Goal: Information Seeking & Learning: Learn about a topic

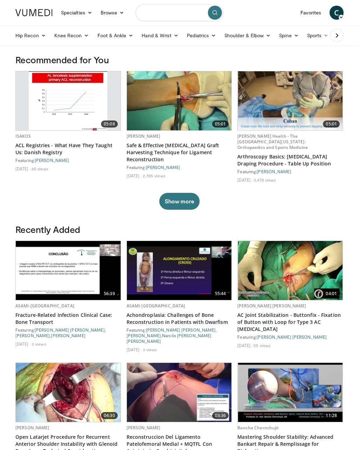
click at [175, 13] on input "Search topics, interventions" at bounding box center [180, 12] width 88 height 17
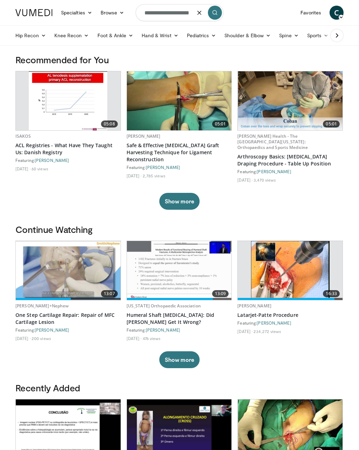
type input "**********"
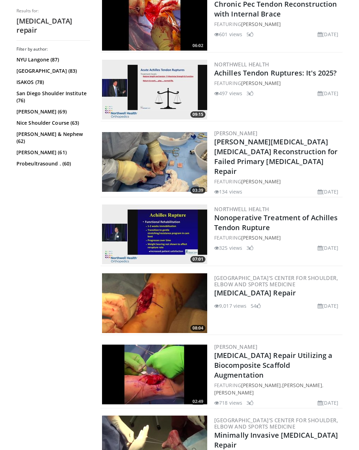
scroll to position [512, 0]
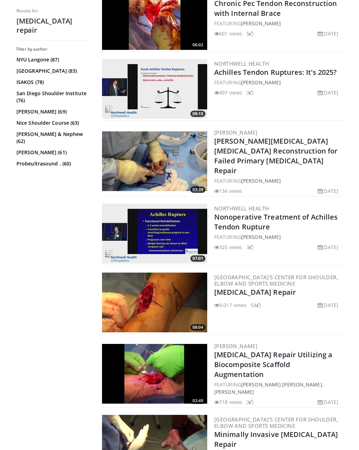
click at [256, 287] on link "[MEDICAL_DATA] Repair" at bounding box center [255, 291] width 82 height 9
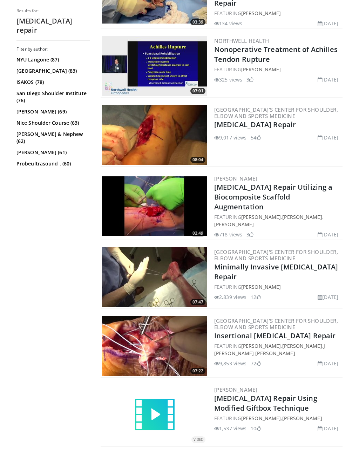
scroll to position [679, 0]
click at [167, 259] on img at bounding box center [154, 277] width 105 height 60
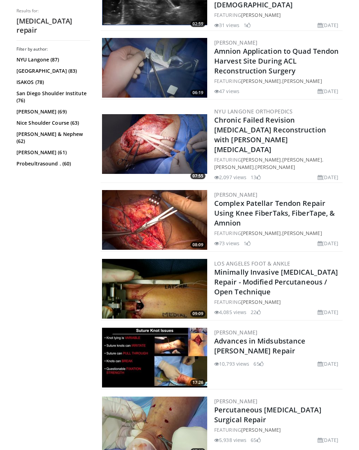
scroll to position [1172, 0]
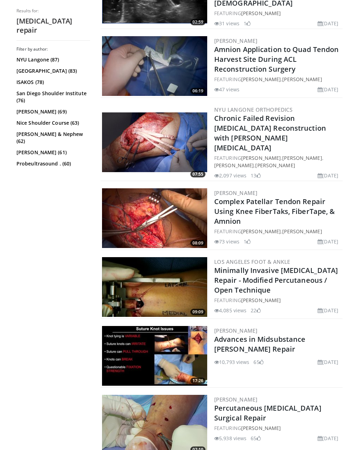
click at [265, 265] on link "Minimally Invasive Achilles Tendon Repair - Modified Percutaneous / Open Techni…" at bounding box center [276, 279] width 124 height 29
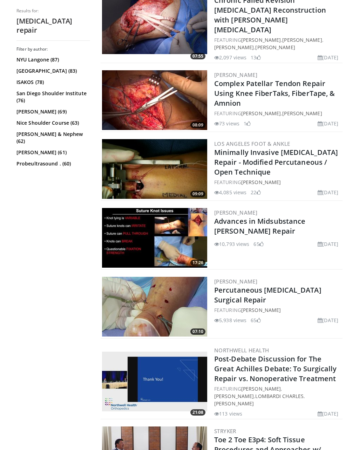
scroll to position [1292, 0]
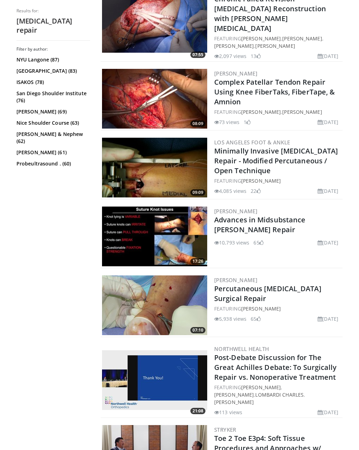
click at [256, 284] on link "Percutaneous Achilles Tendon Surgical Repair" at bounding box center [267, 293] width 107 height 19
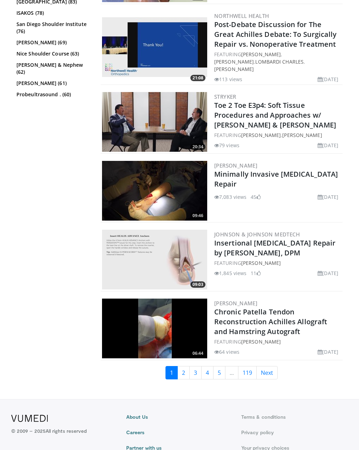
scroll to position [1625, 0]
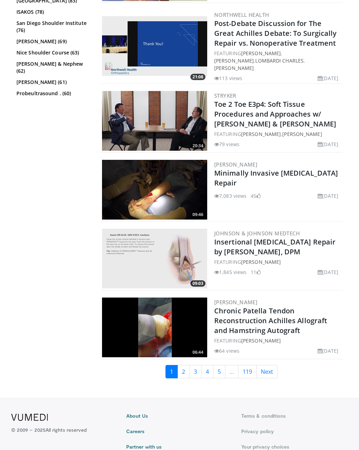
click at [269, 365] on link "Next" at bounding box center [267, 371] width 21 height 13
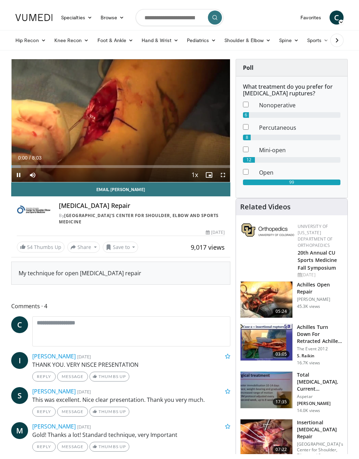
scroll to position [8, 0]
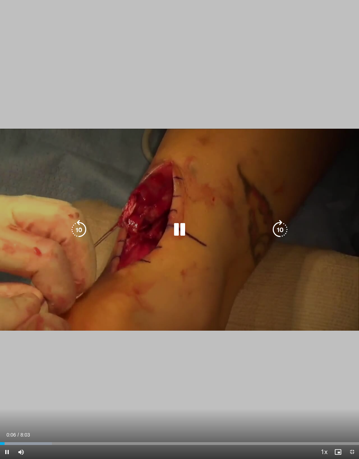
click at [279, 227] on icon "Video Player" at bounding box center [281, 230] width 20 height 20
click at [278, 232] on icon "Video Player" at bounding box center [281, 230] width 20 height 20
click at [281, 225] on icon "Video Player" at bounding box center [281, 230] width 20 height 20
click at [287, 225] on icon "Video Player" at bounding box center [281, 230] width 20 height 20
click at [281, 225] on icon "Video Player" at bounding box center [281, 230] width 20 height 20
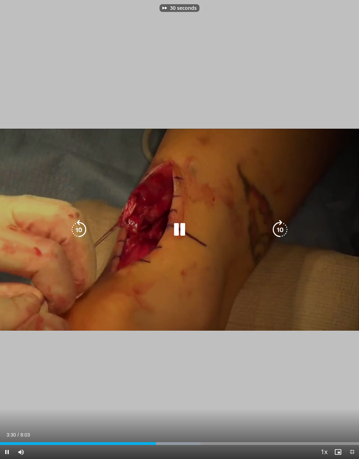
click at [283, 224] on icon "Video Player" at bounding box center [281, 230] width 20 height 20
click at [282, 225] on icon "Video Player" at bounding box center [281, 230] width 20 height 20
click at [285, 224] on icon "Video Player" at bounding box center [281, 230] width 20 height 20
click at [282, 224] on icon "Video Player" at bounding box center [281, 230] width 20 height 20
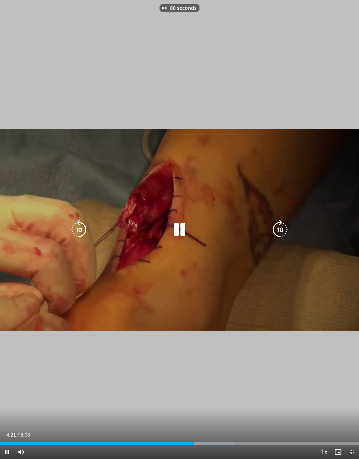
click at [284, 224] on icon "Video Player" at bounding box center [281, 230] width 20 height 20
click at [282, 224] on icon "Video Player" at bounding box center [281, 230] width 20 height 20
click at [277, 230] on icon "Video Player" at bounding box center [281, 230] width 20 height 20
click at [281, 228] on icon "Video Player" at bounding box center [281, 230] width 20 height 20
click at [280, 227] on icon "Video Player" at bounding box center [281, 230] width 20 height 20
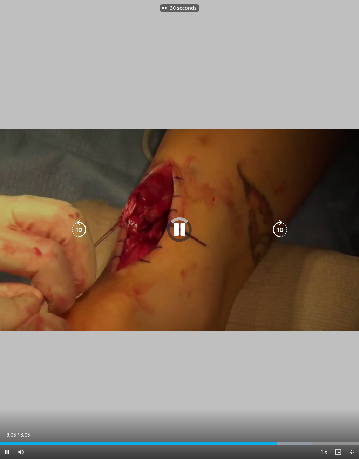
click at [281, 227] on icon "Video Player" at bounding box center [281, 230] width 20 height 20
click at [282, 226] on icon "Video Player" at bounding box center [281, 230] width 20 height 20
click at [284, 225] on icon "Video Player" at bounding box center [281, 230] width 20 height 20
click at [283, 226] on icon "Video Player" at bounding box center [281, 230] width 20 height 20
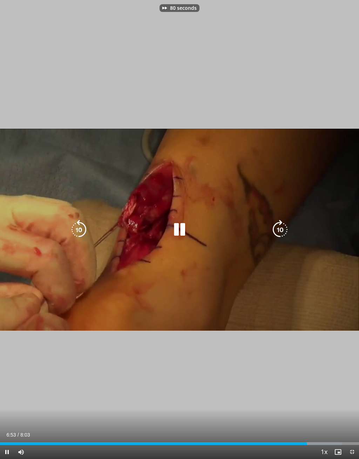
click at [281, 226] on icon "Video Player" at bounding box center [281, 230] width 20 height 20
click at [278, 228] on icon "Video Player" at bounding box center [281, 230] width 20 height 20
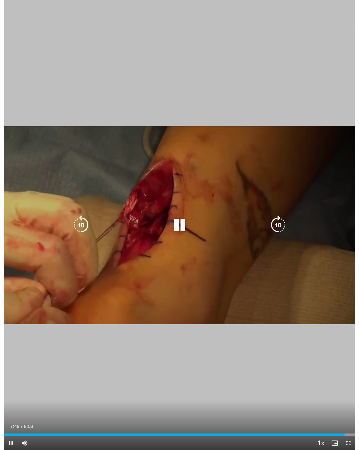
scroll to position [0, 0]
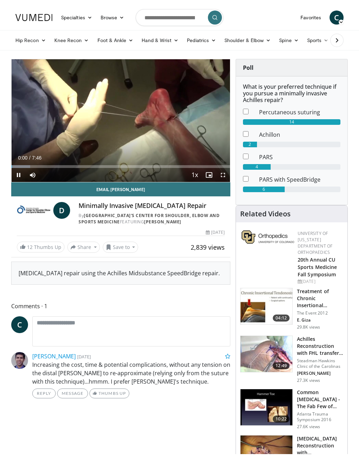
scroll to position [8, 0]
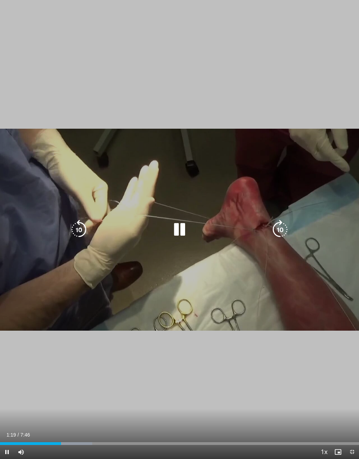
click at [279, 228] on icon "Video Player" at bounding box center [281, 230] width 20 height 20
click at [280, 227] on icon "Video Player" at bounding box center [281, 230] width 20 height 20
click at [280, 225] on icon "Video Player" at bounding box center [281, 230] width 20 height 20
click at [279, 228] on icon "Video Player" at bounding box center [281, 230] width 20 height 20
click at [276, 226] on icon "Video Player" at bounding box center [281, 230] width 20 height 20
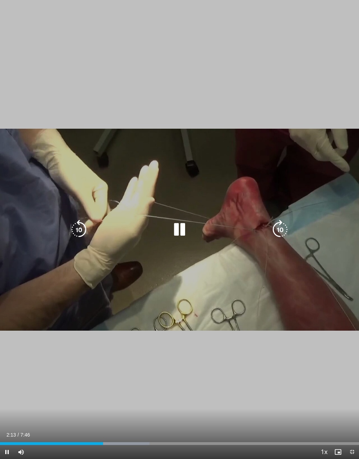
click at [274, 227] on icon "Video Player" at bounding box center [281, 230] width 20 height 20
click at [277, 227] on icon "Video Player" at bounding box center [281, 230] width 20 height 20
click at [280, 231] on icon "Video Player" at bounding box center [281, 230] width 20 height 20
click at [281, 230] on icon "Video Player" at bounding box center [281, 230] width 20 height 20
click at [280, 231] on icon "Video Player" at bounding box center [281, 230] width 20 height 20
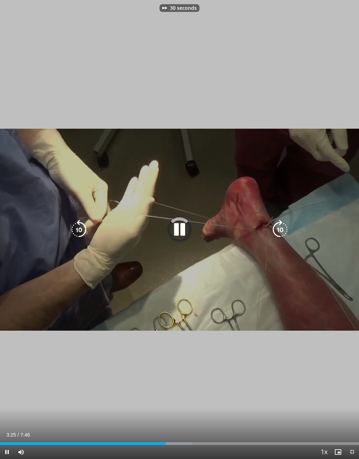
click at [280, 230] on icon "Video Player" at bounding box center [281, 230] width 20 height 20
click at [279, 229] on icon "Video Player" at bounding box center [281, 230] width 20 height 20
click at [85, 228] on icon "Video Player" at bounding box center [79, 230] width 20 height 20
click at [88, 225] on icon "Video Player" at bounding box center [79, 230] width 20 height 20
click at [81, 227] on icon "Video Player" at bounding box center [79, 230] width 20 height 20
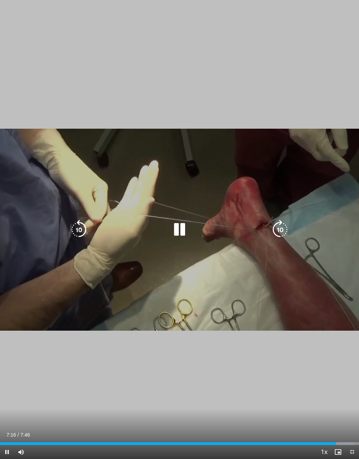
click at [276, 228] on icon "Video Player" at bounding box center [281, 230] width 20 height 20
click at [279, 232] on icon "Video Player" at bounding box center [281, 230] width 20 height 20
click at [277, 233] on icon "Video Player" at bounding box center [281, 230] width 20 height 20
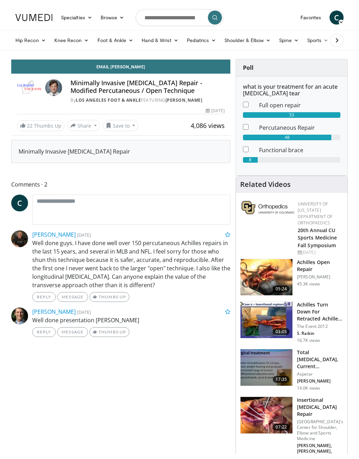
scroll to position [8, 0]
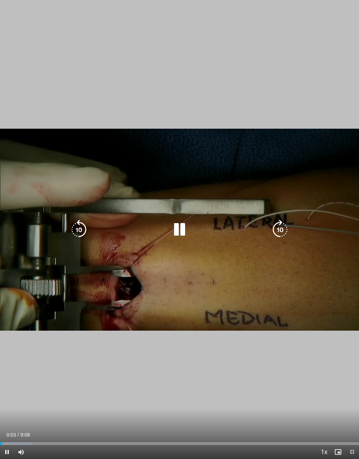
click at [280, 233] on icon "Video Player" at bounding box center [281, 230] width 20 height 20
click at [280, 232] on icon "Video Player" at bounding box center [281, 230] width 20 height 20
click at [76, 226] on icon "Video Player" at bounding box center [79, 230] width 20 height 20
click at [80, 226] on icon "Video Player" at bounding box center [79, 230] width 20 height 20
click at [279, 227] on icon "Video Player" at bounding box center [281, 230] width 20 height 20
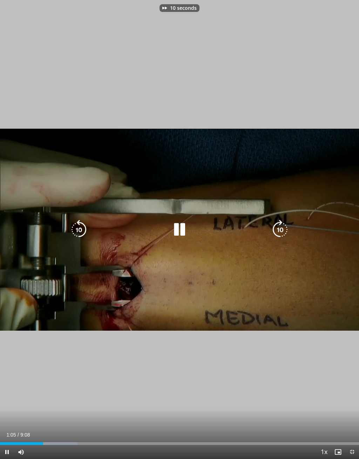
click at [279, 230] on icon "Video Player" at bounding box center [281, 230] width 20 height 20
click at [280, 229] on icon "Video Player" at bounding box center [281, 230] width 20 height 20
click at [281, 228] on icon "Video Player" at bounding box center [281, 230] width 20 height 20
click at [281, 224] on icon "Video Player" at bounding box center [281, 230] width 20 height 20
click at [75, 228] on icon "Video Player" at bounding box center [79, 230] width 20 height 20
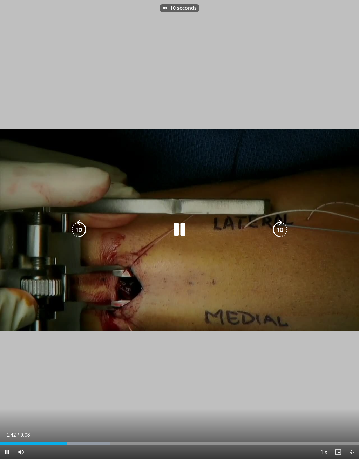
click at [81, 230] on icon "Video Player" at bounding box center [79, 230] width 20 height 20
click at [277, 233] on icon "Video Player" at bounding box center [281, 230] width 20 height 20
click at [81, 233] on icon "Video Player" at bounding box center [79, 230] width 20 height 20
click at [82, 233] on icon "Video Player" at bounding box center [79, 230] width 20 height 20
click at [85, 231] on icon "Video Player" at bounding box center [79, 230] width 20 height 20
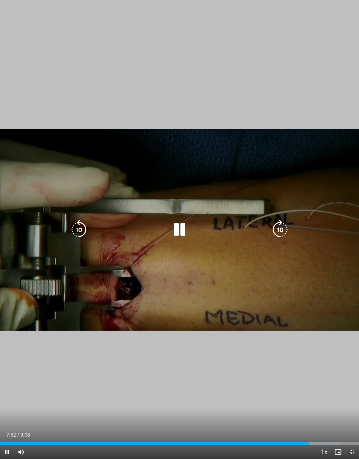
click at [79, 228] on icon "Video Player" at bounding box center [79, 230] width 20 height 20
click at [85, 229] on icon "Video Player" at bounding box center [79, 230] width 20 height 20
click at [82, 230] on icon "Video Player" at bounding box center [79, 230] width 20 height 20
click at [81, 231] on icon "Video Player" at bounding box center [79, 230] width 20 height 20
click at [82, 232] on icon "Video Player" at bounding box center [79, 230] width 20 height 20
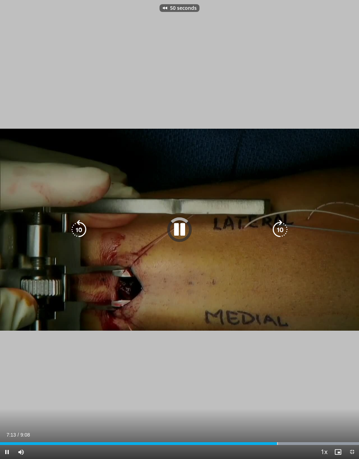
click at [82, 232] on icon "Video Player" at bounding box center [79, 230] width 20 height 20
click at [84, 234] on icon "Video Player" at bounding box center [79, 230] width 20 height 20
click at [81, 233] on icon "Video Player" at bounding box center [79, 230] width 20 height 20
click at [82, 233] on icon "Video Player" at bounding box center [79, 230] width 20 height 20
click at [83, 233] on icon "Video Player" at bounding box center [79, 230] width 20 height 20
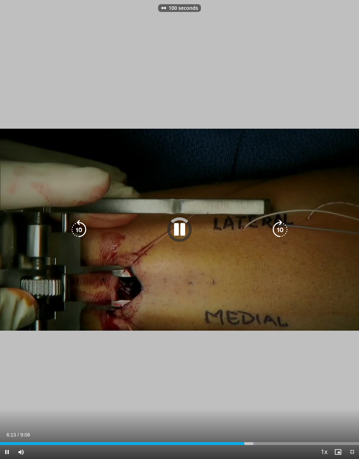
click at [84, 232] on icon "Video Player" at bounding box center [79, 230] width 20 height 20
click at [85, 233] on icon "Video Player" at bounding box center [79, 230] width 20 height 20
click at [83, 235] on icon "Video Player" at bounding box center [79, 230] width 20 height 20
click at [280, 227] on icon "Video Player" at bounding box center [281, 230] width 20 height 20
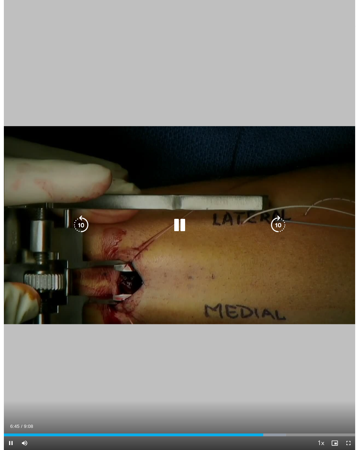
scroll to position [0, 0]
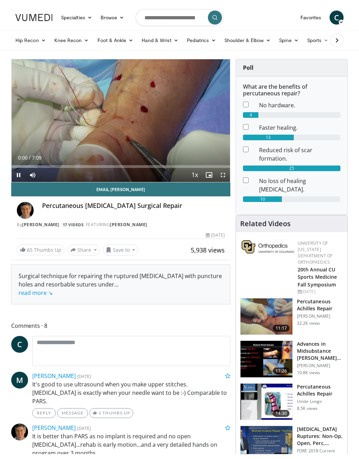
scroll to position [8, 0]
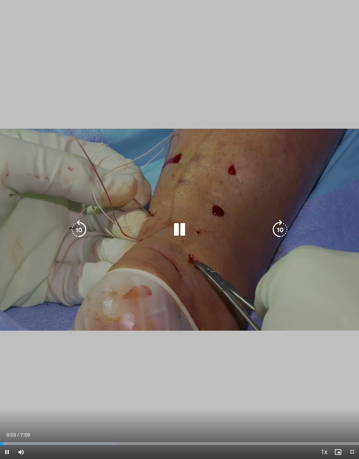
click at [275, 229] on icon "Video Player" at bounding box center [281, 230] width 20 height 20
click at [277, 226] on icon "Video Player" at bounding box center [281, 230] width 20 height 20
click at [278, 231] on icon "Video Player" at bounding box center [281, 230] width 20 height 20
click at [276, 228] on icon "Video Player" at bounding box center [281, 230] width 20 height 20
click at [273, 226] on icon "Video Player" at bounding box center [281, 230] width 20 height 20
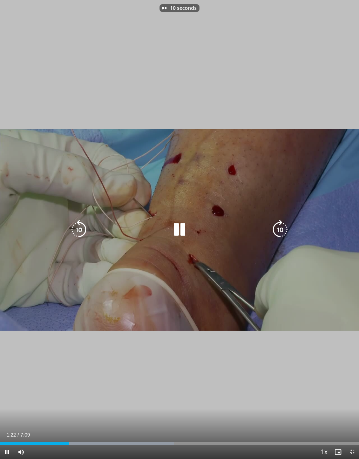
click at [272, 225] on icon "Video Player" at bounding box center [281, 230] width 20 height 20
click at [273, 227] on icon "Video Player" at bounding box center [281, 230] width 20 height 20
click at [279, 225] on icon "Video Player" at bounding box center [281, 230] width 20 height 20
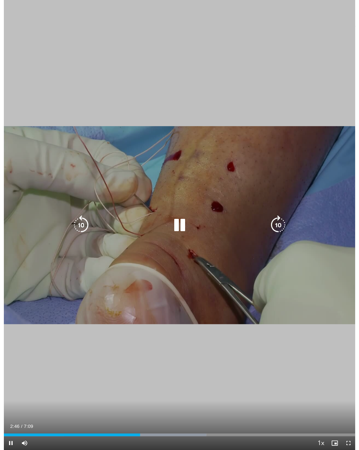
scroll to position [0, 0]
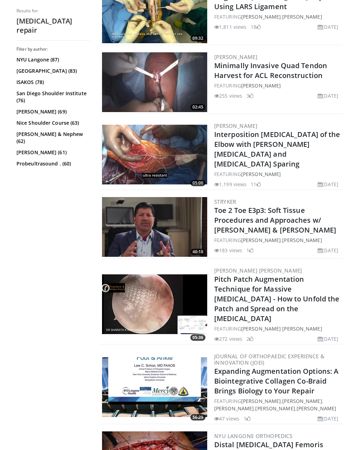
scroll to position [1234, 0]
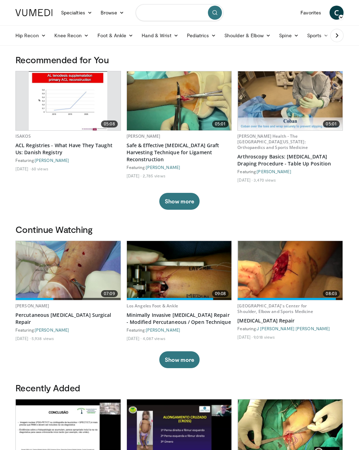
click at [172, 12] on input "Search topics, interventions" at bounding box center [180, 12] width 88 height 17
type input "**********"
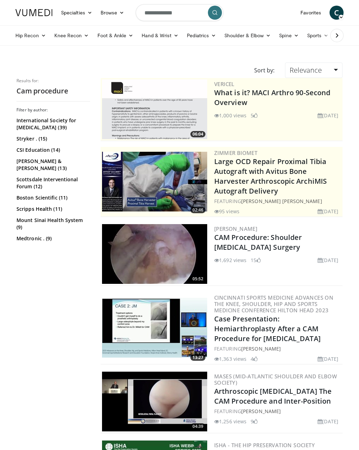
click at [169, 264] on img at bounding box center [154, 254] width 105 height 60
click at [189, 12] on input "**********" at bounding box center [180, 12] width 88 height 17
type input "*"
type input "**********"
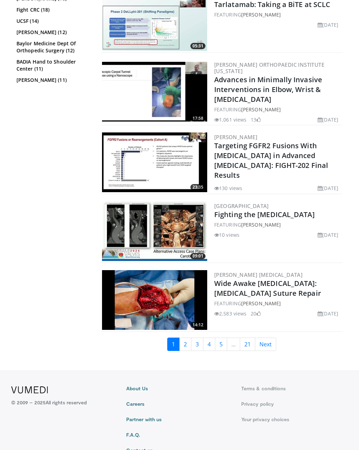
scroll to position [1469, 0]
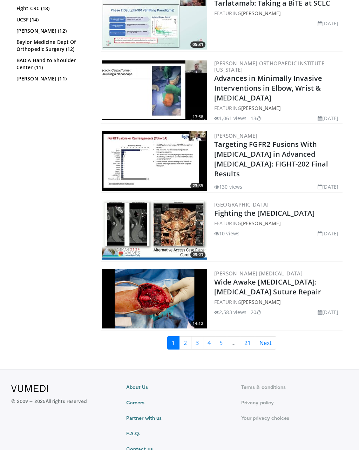
click at [263, 336] on link "Next" at bounding box center [265, 342] width 21 height 13
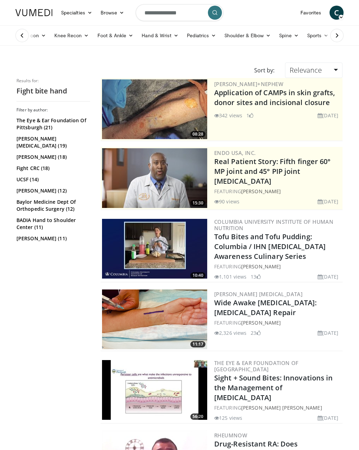
click at [193, 16] on input "**********" at bounding box center [180, 12] width 88 height 17
type input "**********"
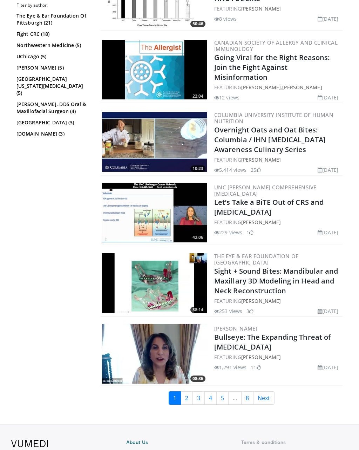
scroll to position [1545, 0]
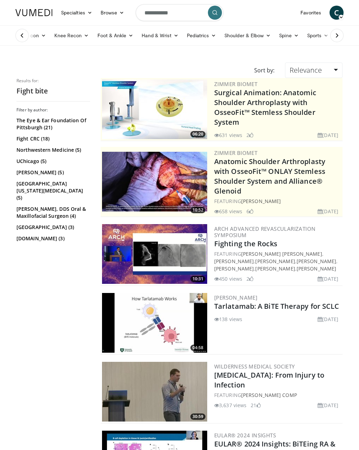
click at [183, 14] on input "**********" at bounding box center [180, 12] width 88 height 17
type input "*"
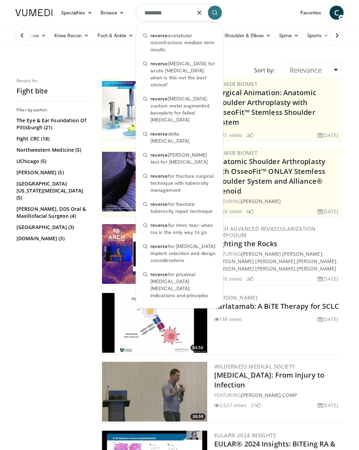
click at [187, 67] on span "reverse arthroplasty for acute fractures: when is this not the best choice?" at bounding box center [184, 74] width 66 height 28
type input "**********"
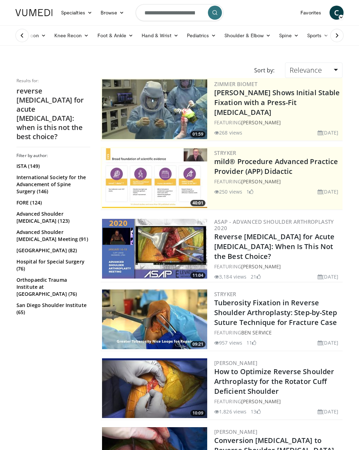
click at [181, 13] on input "**********" at bounding box center [180, 12] width 88 height 17
type input "**********"
click at [202, 13] on icon "button" at bounding box center [200, 13] width 6 height 6
type input "**********"
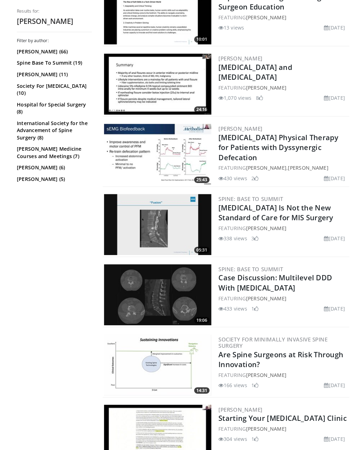
scroll to position [508, 0]
click at [163, 289] on img at bounding box center [154, 289] width 105 height 60
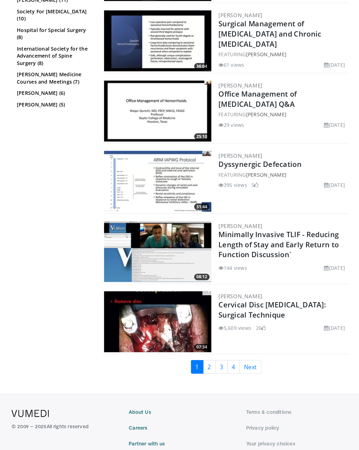
scroll to position [1446, 0]
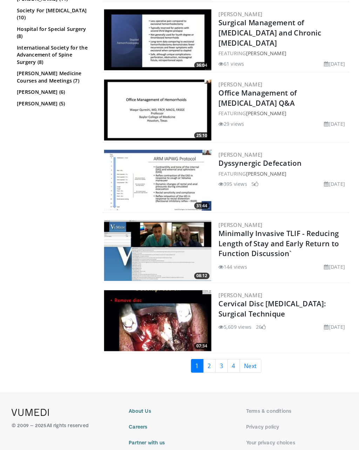
click at [250, 358] on link "Next" at bounding box center [245, 358] width 21 height 13
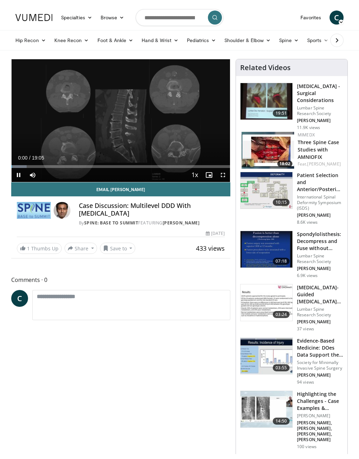
scroll to position [8, 0]
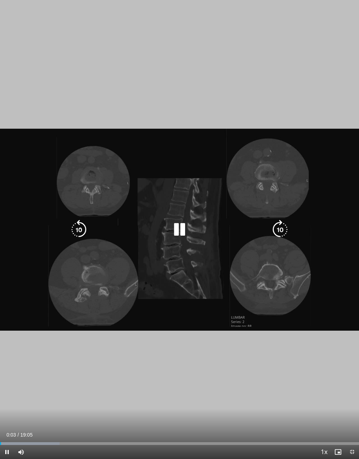
click at [281, 235] on icon "Video Player" at bounding box center [281, 230] width 20 height 20
click at [284, 231] on icon "Video Player" at bounding box center [281, 230] width 20 height 20
click at [283, 229] on icon "Video Player" at bounding box center [281, 230] width 20 height 20
click at [279, 230] on icon "Video Player" at bounding box center [281, 230] width 20 height 20
click at [278, 233] on icon "Video Player" at bounding box center [281, 230] width 20 height 20
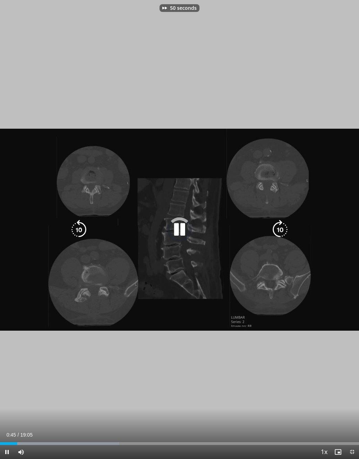
click at [275, 235] on icon "Video Player" at bounding box center [281, 230] width 20 height 20
click at [281, 229] on icon "Video Player" at bounding box center [281, 230] width 20 height 20
click at [281, 232] on icon "Video Player" at bounding box center [281, 230] width 20 height 20
click at [278, 230] on icon "Video Player" at bounding box center [281, 230] width 20 height 20
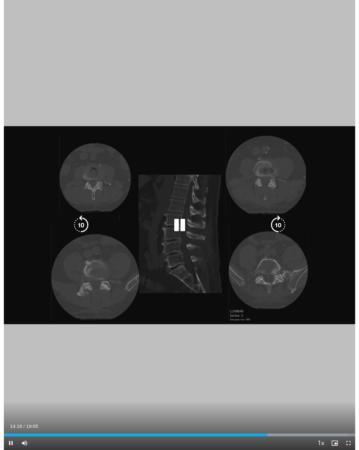
scroll to position [0, 0]
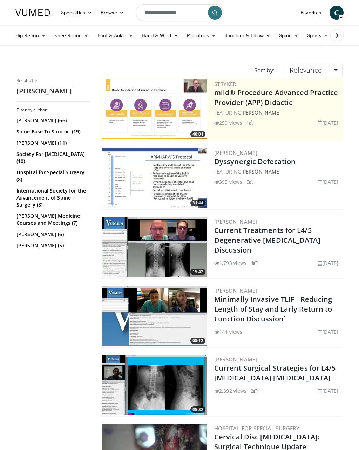
scroll to position [0, 0]
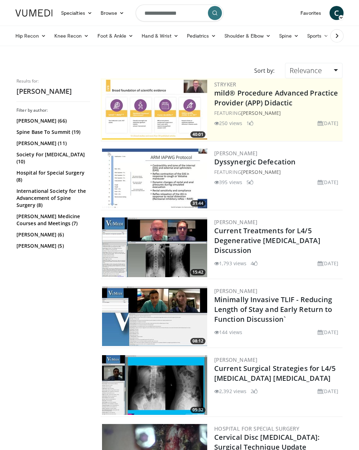
click at [181, 17] on input "**********" at bounding box center [180, 12] width 88 height 17
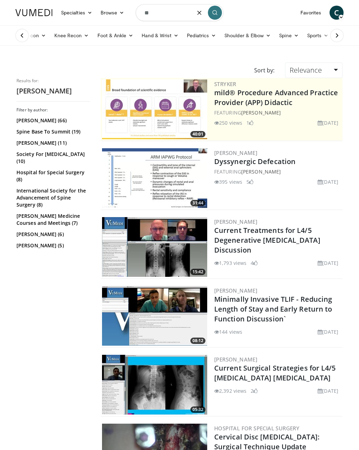
type input "*"
type input "**********"
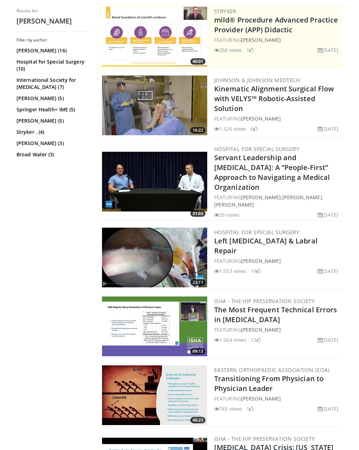
scroll to position [157, 0]
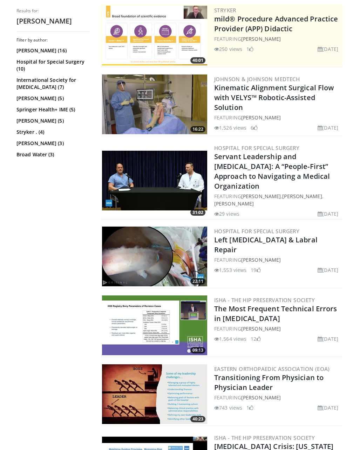
click at [262, 304] on link "The Most Frequent Technical Errors in Hip Arthroscopy" at bounding box center [275, 313] width 123 height 19
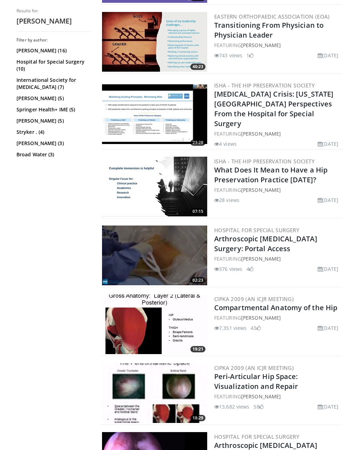
scroll to position [509, 0]
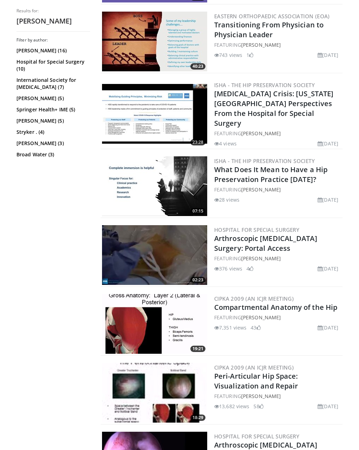
click at [150, 229] on img at bounding box center [154, 255] width 105 height 60
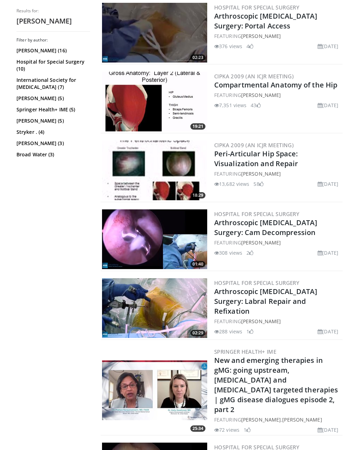
scroll to position [733, 0]
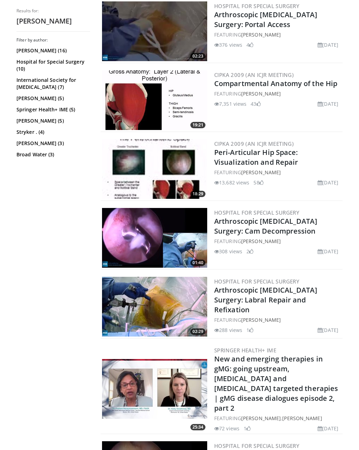
click at [297, 285] on link "Arthroscopic Femoral Acetabular Impingement Surgery: Labral Repair and Refixati…" at bounding box center [265, 299] width 103 height 29
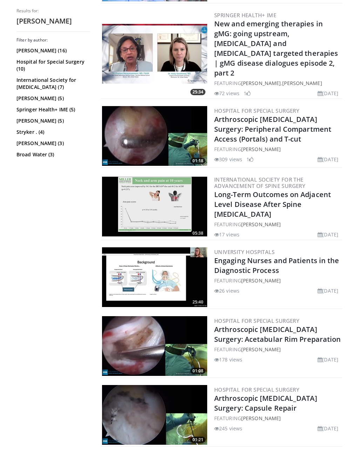
scroll to position [1067, 0]
click at [142, 316] on img at bounding box center [154, 346] width 105 height 60
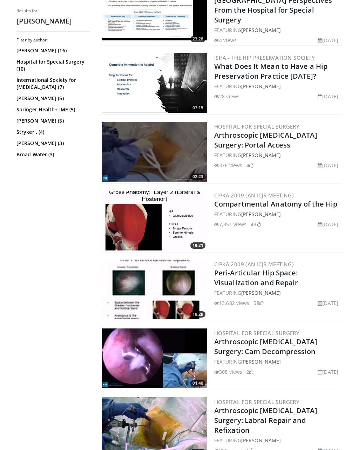
scroll to position [612, 0]
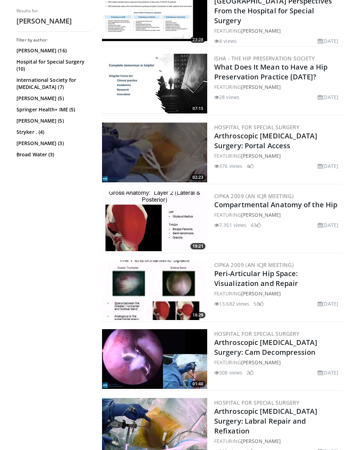
click at [138, 333] on img at bounding box center [154, 359] width 105 height 60
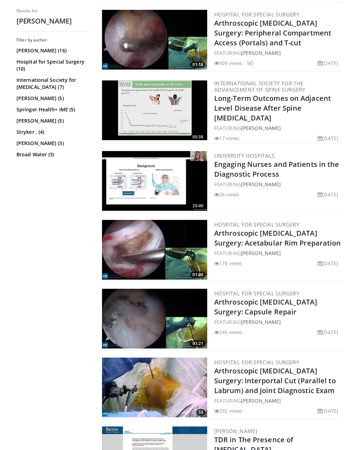
scroll to position [1180, 0]
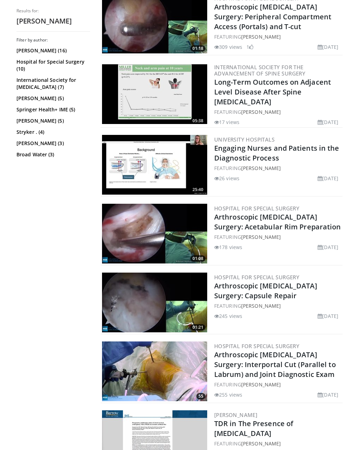
click at [238, 281] on link "Arthroscopic Femoral Acetabular Impingement Surgery: Capsule Repair" at bounding box center [265, 290] width 103 height 19
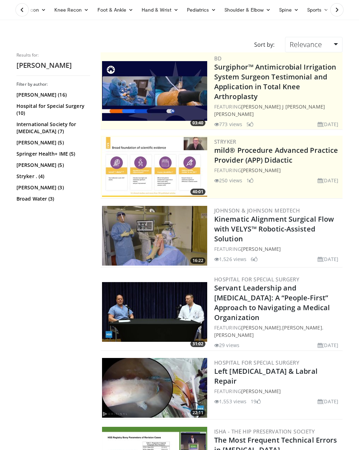
scroll to position [0, 0]
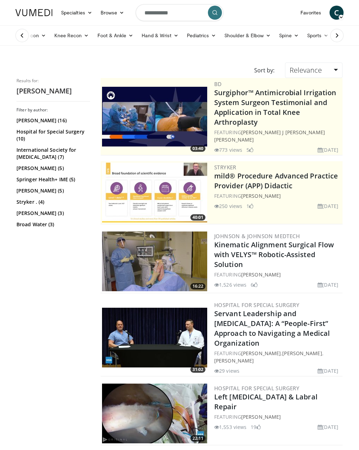
click at [179, 4] on input "**********" at bounding box center [180, 12] width 88 height 17
click at [187, 12] on input "**********" at bounding box center [180, 12] width 88 height 17
type input "*"
type input "**********"
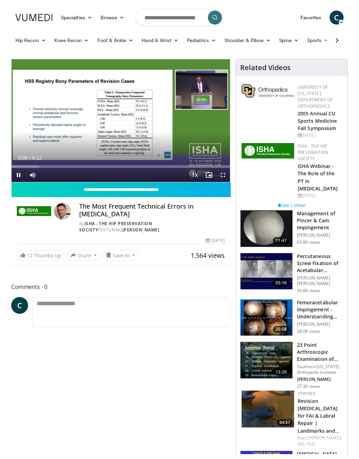
scroll to position [8, 0]
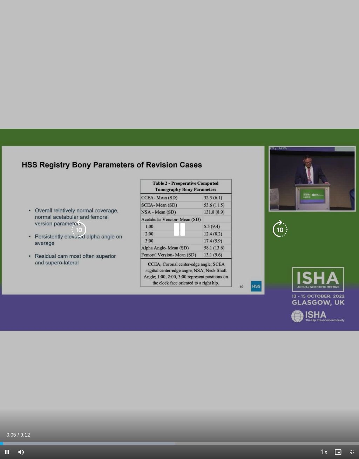
click at [277, 233] on icon "Video Player" at bounding box center [281, 230] width 20 height 20
click at [274, 234] on icon "Video Player" at bounding box center [281, 230] width 20 height 20
click at [280, 232] on icon "Video Player" at bounding box center [281, 230] width 20 height 20
click at [281, 230] on icon "Video Player" at bounding box center [281, 230] width 20 height 20
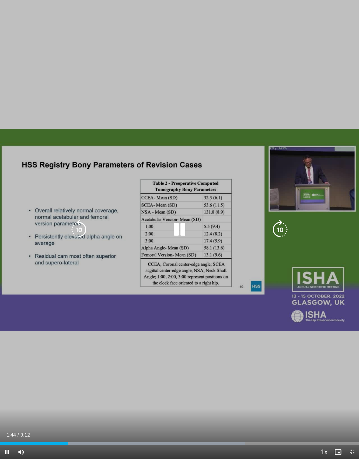
click at [279, 229] on icon "Video Player" at bounding box center [281, 230] width 20 height 20
click at [278, 231] on icon "Video Player" at bounding box center [281, 230] width 20 height 20
click at [277, 231] on icon "Video Player" at bounding box center [281, 230] width 20 height 20
click at [277, 230] on icon "Video Player" at bounding box center [281, 230] width 20 height 20
click at [277, 229] on icon "Video Player" at bounding box center [281, 230] width 20 height 20
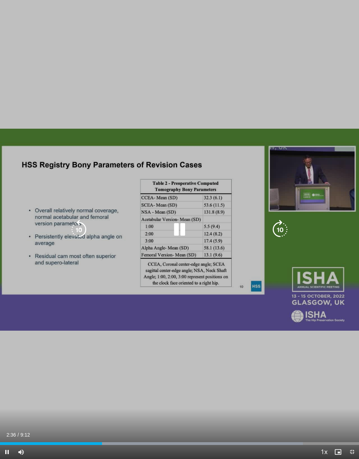
click at [276, 228] on icon "Video Player" at bounding box center [281, 230] width 20 height 20
click at [280, 230] on icon "Video Player" at bounding box center [281, 230] width 20 height 20
click at [281, 229] on icon "Video Player" at bounding box center [281, 230] width 20 height 20
click at [279, 229] on icon "Video Player" at bounding box center [281, 230] width 20 height 20
click at [280, 229] on icon "Video Player" at bounding box center [281, 230] width 20 height 20
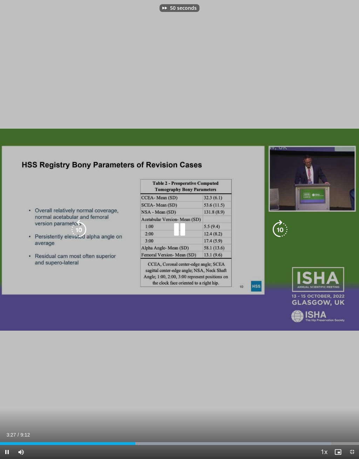
click at [280, 230] on icon "Video Player" at bounding box center [281, 230] width 20 height 20
click at [278, 228] on icon "Video Player" at bounding box center [281, 230] width 20 height 20
click at [280, 230] on icon "Video Player" at bounding box center [281, 230] width 20 height 20
click at [283, 229] on icon "Video Player" at bounding box center [281, 230] width 20 height 20
click at [282, 229] on icon "Video Player" at bounding box center [281, 230] width 20 height 20
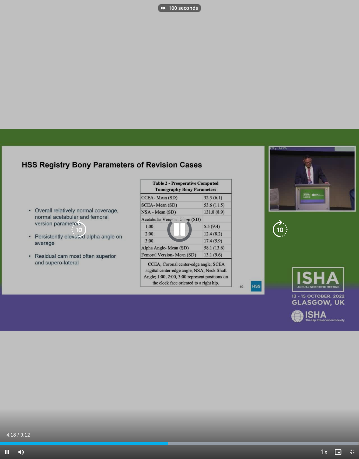
click at [281, 229] on icon "Video Player" at bounding box center [281, 230] width 20 height 20
click at [281, 228] on icon "Video Player" at bounding box center [281, 230] width 20 height 20
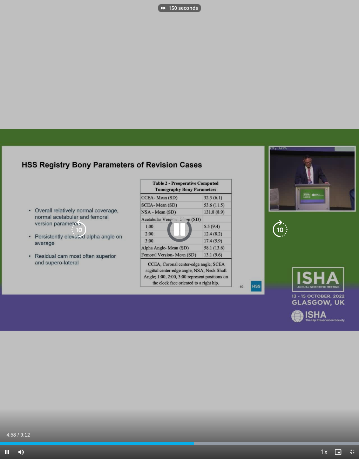
click at [281, 228] on icon "Video Player" at bounding box center [281, 230] width 20 height 20
click at [76, 230] on icon "Video Player" at bounding box center [79, 230] width 20 height 20
click at [75, 231] on icon "Video Player" at bounding box center [79, 230] width 20 height 20
click at [83, 233] on icon "Video Player" at bounding box center [79, 230] width 20 height 20
click at [274, 233] on icon "Video Player" at bounding box center [281, 230] width 20 height 20
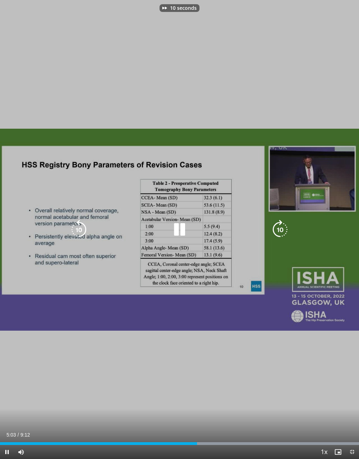
click at [276, 230] on icon "Video Player" at bounding box center [281, 230] width 20 height 20
click at [279, 231] on icon "Video Player" at bounding box center [281, 230] width 20 height 20
click at [280, 231] on icon "Video Player" at bounding box center [281, 230] width 20 height 20
click at [278, 232] on icon "Video Player" at bounding box center [281, 230] width 20 height 20
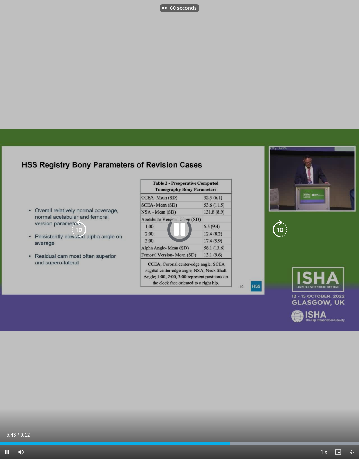
click at [280, 231] on icon "Video Player" at bounding box center [281, 230] width 20 height 20
click at [279, 232] on icon "Video Player" at bounding box center [281, 230] width 20 height 20
click at [278, 232] on icon "Video Player" at bounding box center [281, 230] width 20 height 20
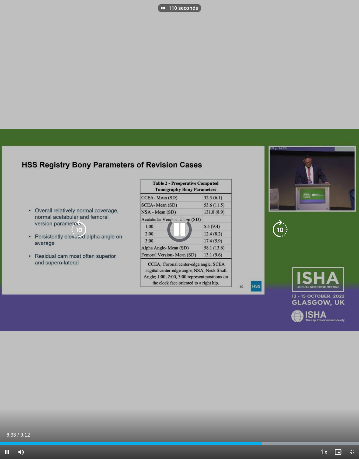
click at [277, 232] on icon "Video Player" at bounding box center [281, 230] width 20 height 20
click at [278, 232] on icon "Video Player" at bounding box center [281, 230] width 20 height 20
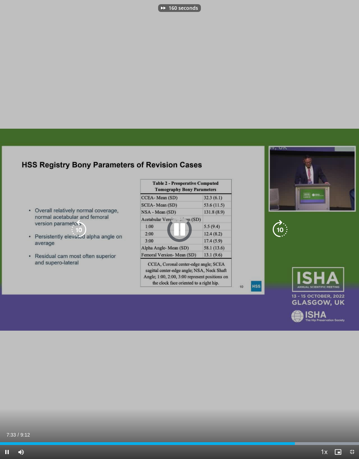
click at [277, 233] on icon "Video Player" at bounding box center [281, 230] width 20 height 20
click at [278, 232] on icon "Video Player" at bounding box center [281, 230] width 20 height 20
click at [278, 233] on icon "Video Player" at bounding box center [281, 230] width 20 height 20
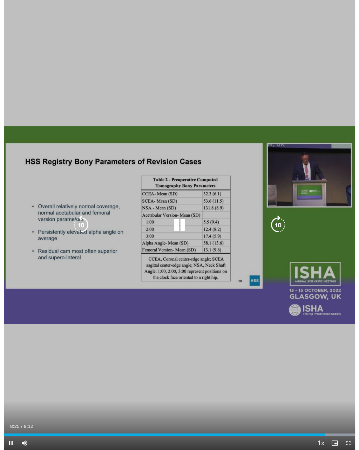
scroll to position [0, 0]
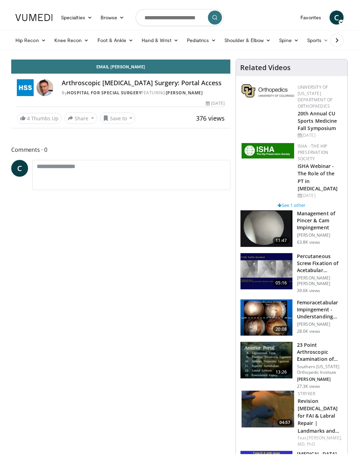
scroll to position [8, 0]
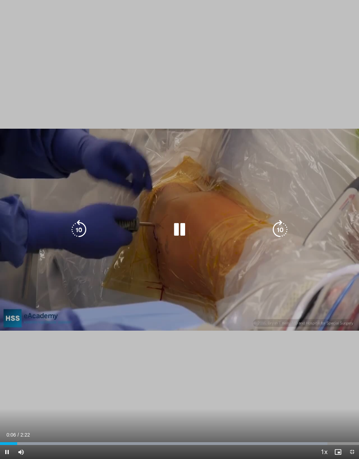
click at [283, 227] on icon "Video Player" at bounding box center [281, 230] width 20 height 20
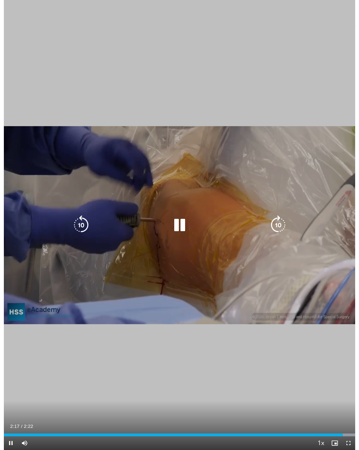
scroll to position [0, 0]
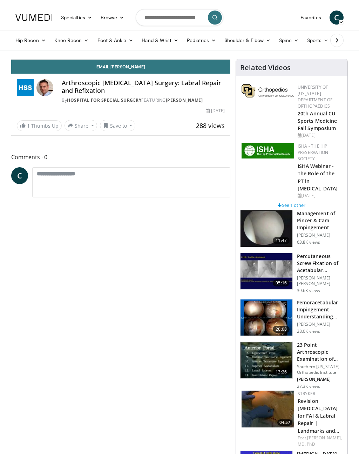
scroll to position [8, 0]
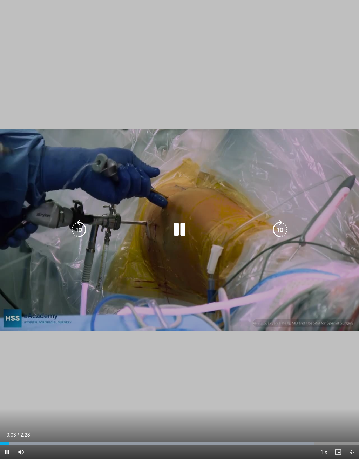
click at [278, 230] on icon "Video Player" at bounding box center [281, 230] width 20 height 20
click at [283, 229] on icon "Video Player" at bounding box center [281, 230] width 20 height 20
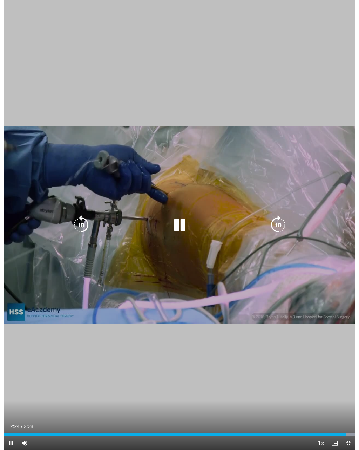
scroll to position [0, 0]
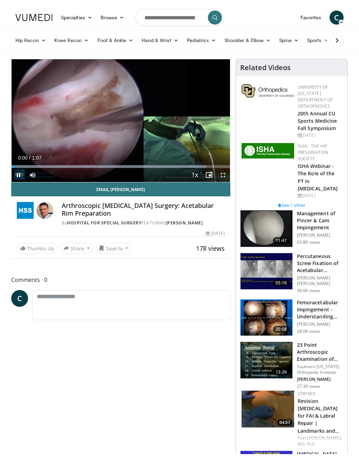
scroll to position [8, 0]
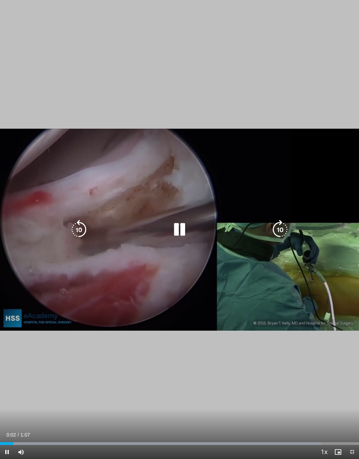
click at [282, 227] on icon "Video Player" at bounding box center [281, 230] width 20 height 20
click at [283, 231] on icon "Video Player" at bounding box center [281, 230] width 20 height 20
click at [179, 228] on icon "Video Player" at bounding box center [180, 230] width 20 height 20
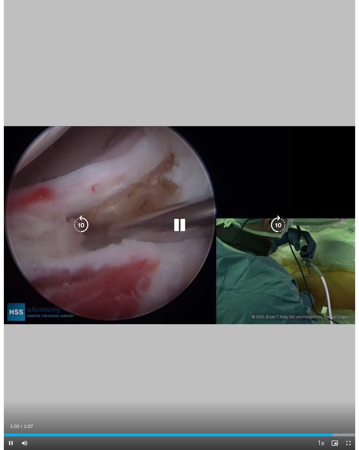
scroll to position [0, 0]
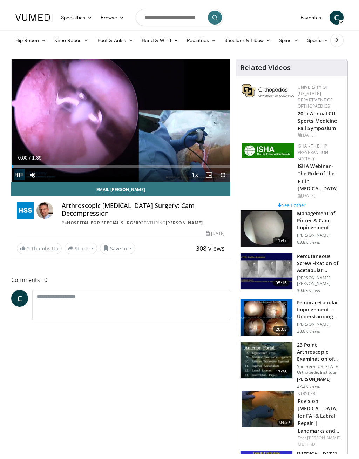
scroll to position [8, 0]
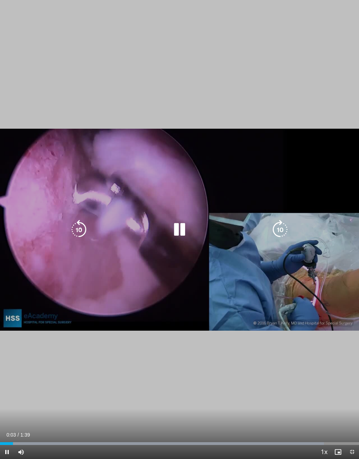
click at [279, 227] on icon "Video Player" at bounding box center [281, 230] width 20 height 20
click at [281, 227] on icon "Video Player" at bounding box center [281, 230] width 20 height 20
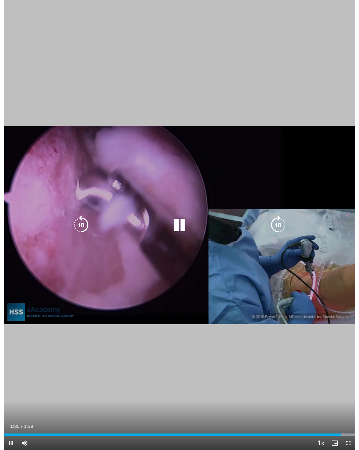
scroll to position [0, 0]
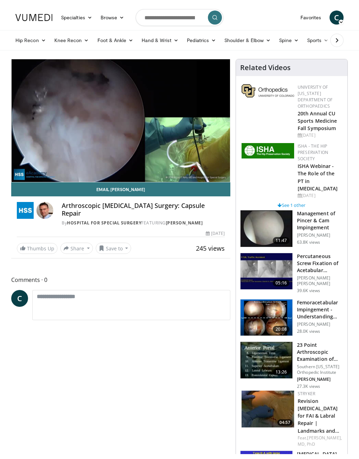
scroll to position [8, 0]
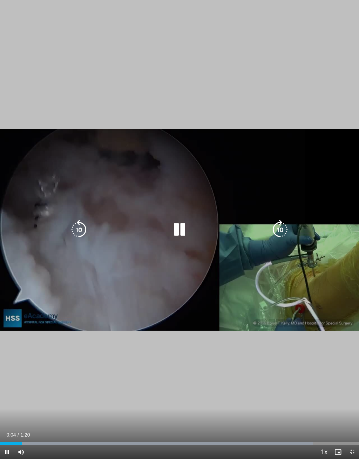
click at [276, 231] on icon "Video Player" at bounding box center [281, 230] width 20 height 20
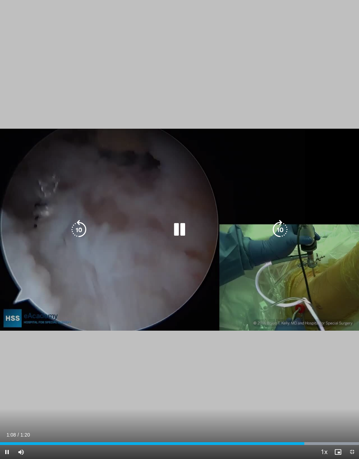
click at [180, 231] on icon "Video Player" at bounding box center [180, 230] width 20 height 20
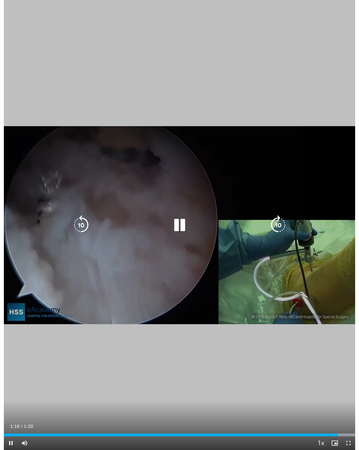
scroll to position [0, 0]
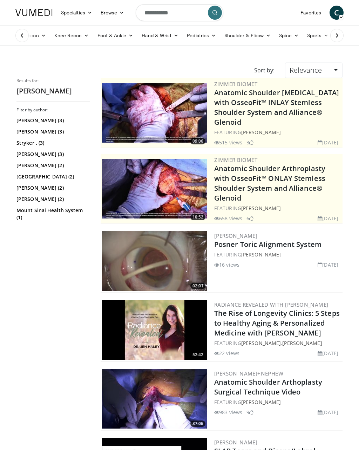
click at [181, 9] on input "**********" at bounding box center [180, 12] width 88 height 17
type input "*"
type input "**********"
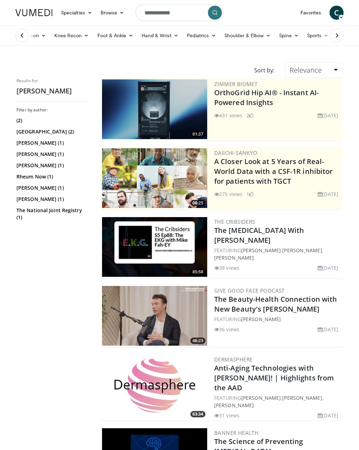
click at [191, 7] on input "**********" at bounding box center [180, 12] width 88 height 17
click at [162, 11] on input "**********" at bounding box center [180, 12] width 88 height 17
type input "**********"
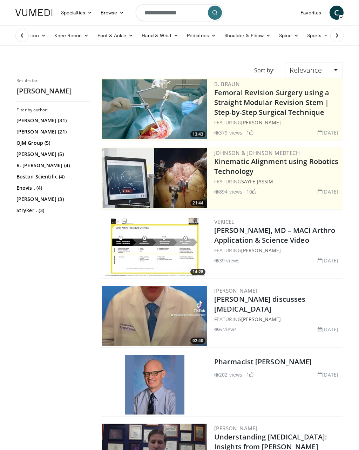
click at [194, 17] on form "**********" at bounding box center [180, 12] width 88 height 25
type input "*"
type input "**********"
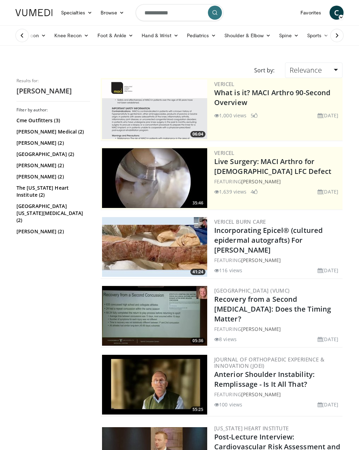
click at [191, 15] on input "**********" at bounding box center [180, 12] width 88 height 17
type input "*"
type input "**********"
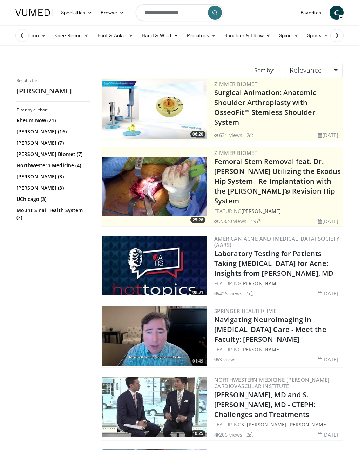
click at [197, 11] on form "**********" at bounding box center [180, 12] width 88 height 25
type input "*"
type input "**********"
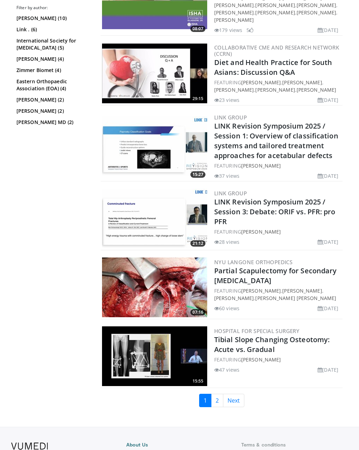
scroll to position [1531, 0]
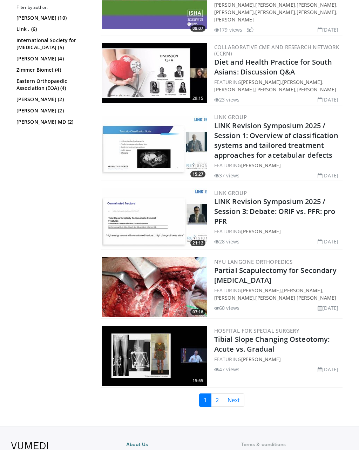
click at [237, 399] on link "Next" at bounding box center [233, 399] width 21 height 13
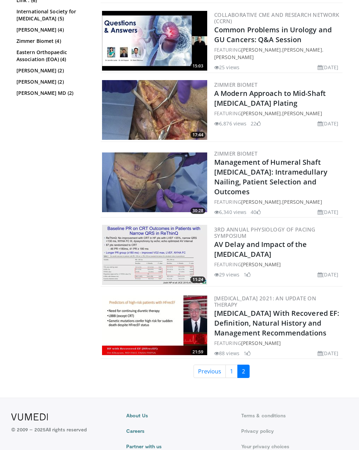
scroll to position [915, 0]
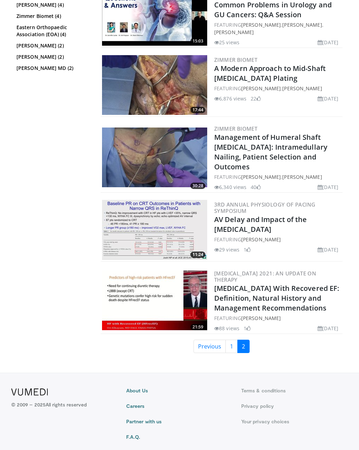
click at [235, 339] on link "1" at bounding box center [232, 345] width 12 height 13
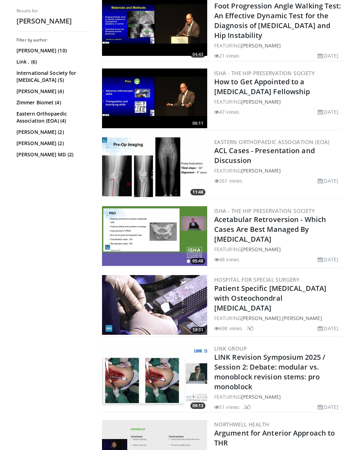
scroll to position [295, 0]
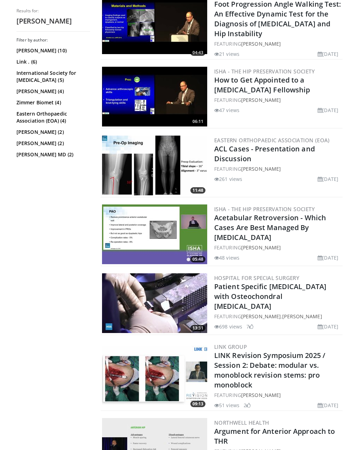
click at [284, 290] on link "Patient Specific [MEDICAL_DATA] with Osteochondral [MEDICAL_DATA]" at bounding box center [270, 295] width 112 height 29
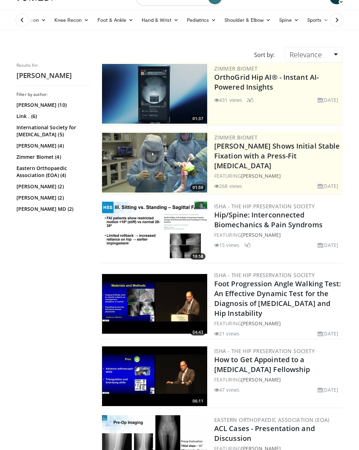
scroll to position [18, 0]
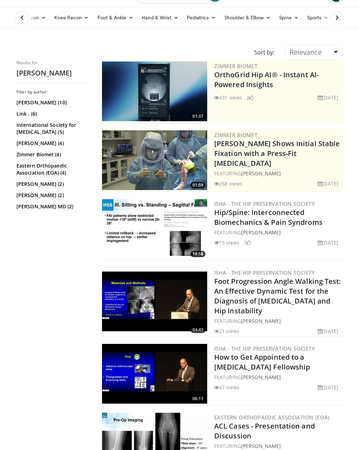
click at [151, 295] on img at bounding box center [154, 301] width 105 height 60
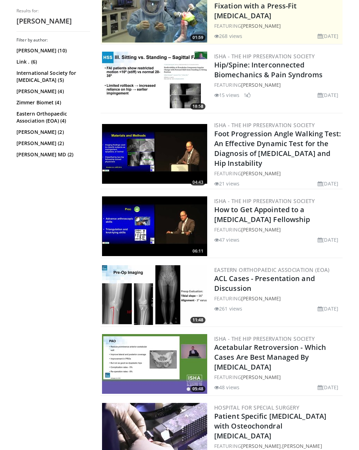
scroll to position [168, 0]
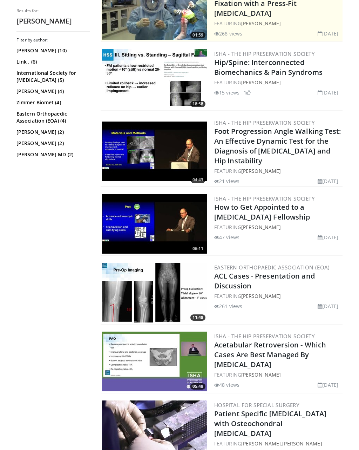
click at [121, 301] on img at bounding box center [154, 293] width 105 height 60
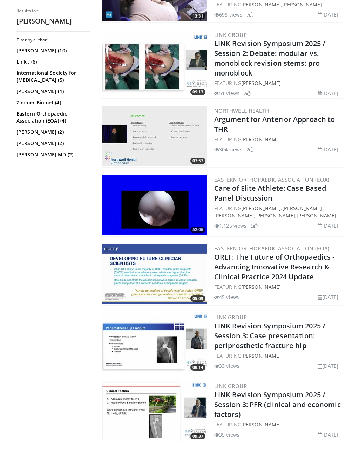
scroll to position [606, 0]
click at [129, 210] on img at bounding box center [154, 205] width 105 height 60
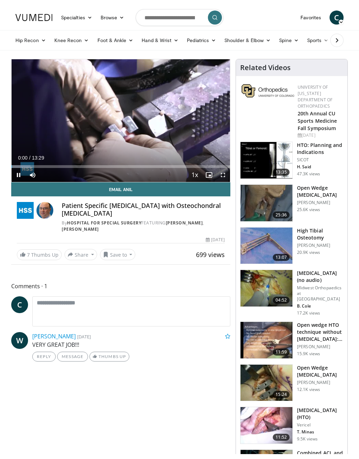
scroll to position [8, 0]
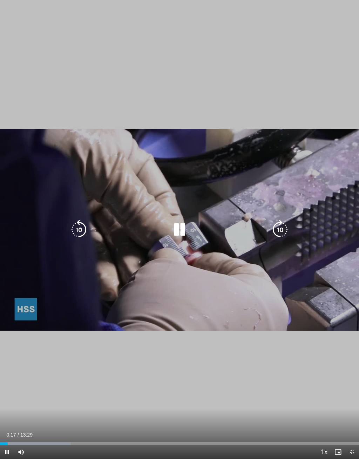
click at [273, 230] on icon "Video Player" at bounding box center [281, 230] width 20 height 20
click at [279, 231] on icon "Video Player" at bounding box center [281, 230] width 20 height 20
click at [81, 231] on icon "Video Player" at bounding box center [79, 230] width 20 height 20
click at [279, 234] on icon "Video Player" at bounding box center [281, 230] width 20 height 20
click at [278, 231] on icon "Video Player" at bounding box center [281, 230] width 20 height 20
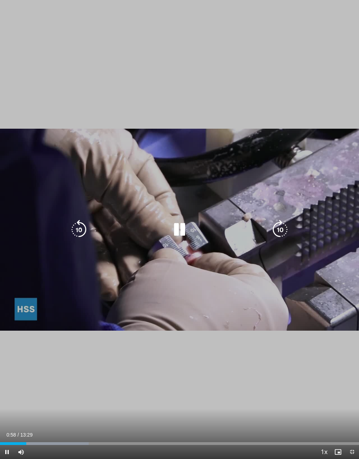
click at [281, 231] on icon "Video Player" at bounding box center [281, 230] width 20 height 20
click at [274, 237] on icon "Video Player" at bounding box center [281, 230] width 20 height 20
click at [279, 231] on icon "Video Player" at bounding box center [281, 230] width 20 height 20
click at [277, 234] on icon "Video Player" at bounding box center [281, 230] width 20 height 20
click at [280, 231] on icon "Video Player" at bounding box center [281, 230] width 20 height 20
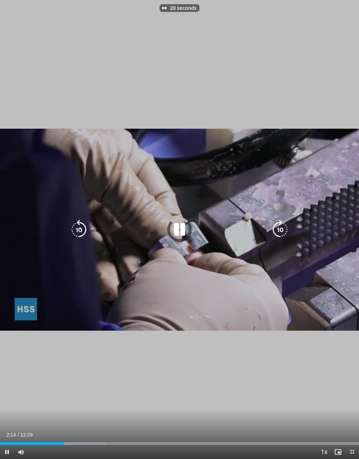
click at [280, 230] on icon "Video Player" at bounding box center [281, 230] width 20 height 20
click at [278, 229] on icon "Video Player" at bounding box center [281, 230] width 20 height 20
click at [279, 233] on icon "Video Player" at bounding box center [281, 230] width 20 height 20
click at [281, 232] on icon "Video Player" at bounding box center [281, 230] width 20 height 20
click at [279, 231] on icon "Video Player" at bounding box center [281, 230] width 20 height 20
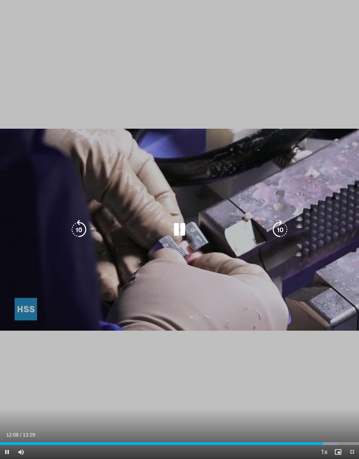
click at [281, 233] on icon "Video Player" at bounding box center [281, 230] width 20 height 20
click at [279, 234] on icon "Video Player" at bounding box center [281, 230] width 20 height 20
click at [283, 232] on icon "Video Player" at bounding box center [281, 230] width 20 height 20
click at [280, 238] on icon "Video Player" at bounding box center [281, 230] width 20 height 20
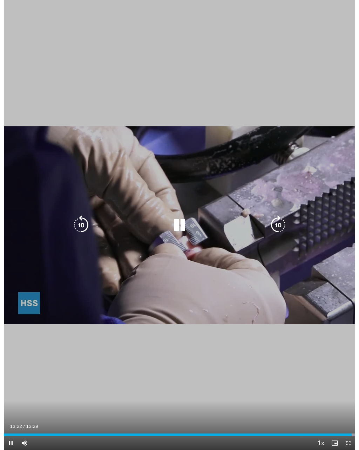
scroll to position [0, 0]
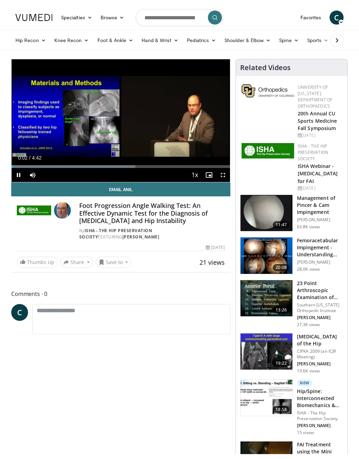
scroll to position [8, 0]
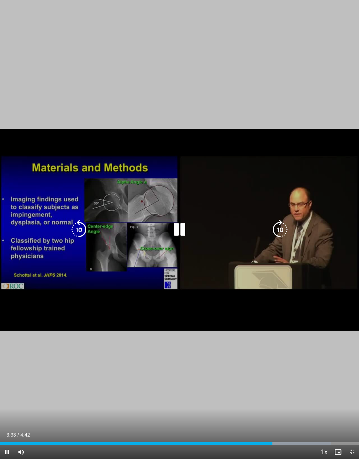
click at [278, 236] on icon "Video Player" at bounding box center [281, 230] width 20 height 20
click at [279, 232] on icon "Video Player" at bounding box center [281, 230] width 20 height 20
click at [282, 227] on icon "Video Player" at bounding box center [281, 230] width 20 height 20
click at [283, 232] on icon "Video Player" at bounding box center [281, 230] width 20 height 20
click at [284, 233] on icon "Video Player" at bounding box center [281, 230] width 20 height 20
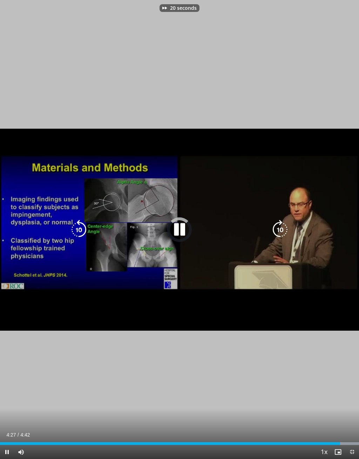
click at [286, 232] on icon "Video Player" at bounding box center [281, 230] width 20 height 20
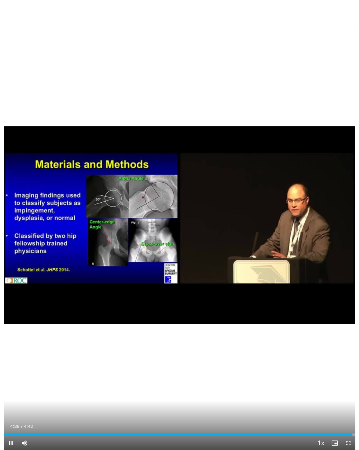
scroll to position [0, 0]
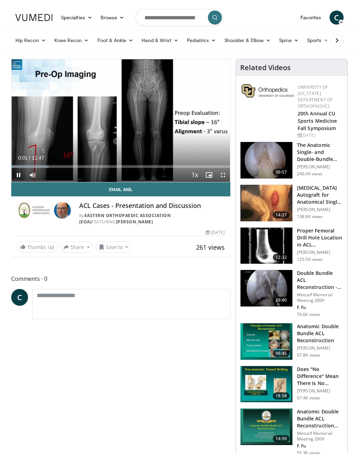
scroll to position [8, 0]
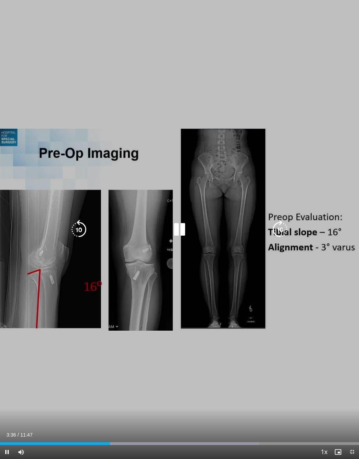
click at [77, 228] on icon "Video Player" at bounding box center [79, 230] width 20 height 20
click at [179, 231] on icon "Video Player" at bounding box center [180, 230] width 20 height 20
click at [279, 229] on icon "Video Player" at bounding box center [281, 230] width 20 height 20
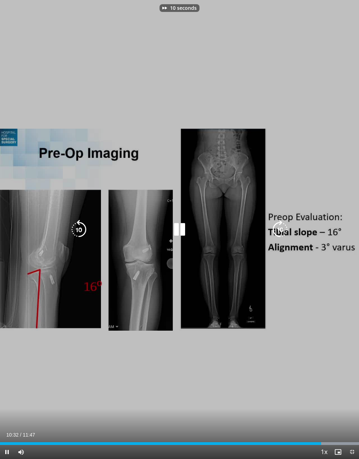
click at [280, 230] on icon "Video Player" at bounding box center [281, 230] width 20 height 20
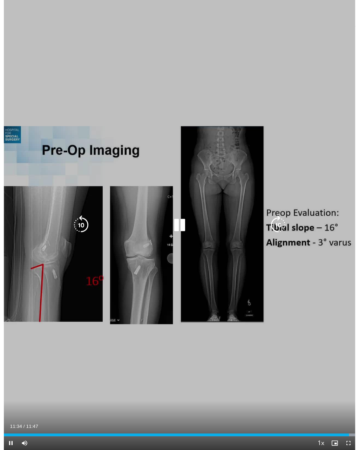
scroll to position [0, 0]
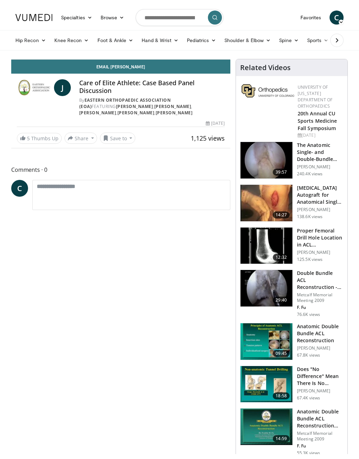
scroll to position [8, 0]
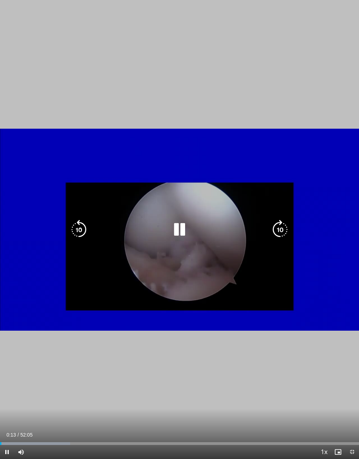
click at [279, 228] on icon "Video Player" at bounding box center [281, 230] width 20 height 20
click at [283, 231] on icon "Video Player" at bounding box center [281, 230] width 20 height 20
click at [282, 233] on icon "Video Player" at bounding box center [281, 230] width 20 height 20
click at [282, 232] on icon "Video Player" at bounding box center [281, 230] width 20 height 20
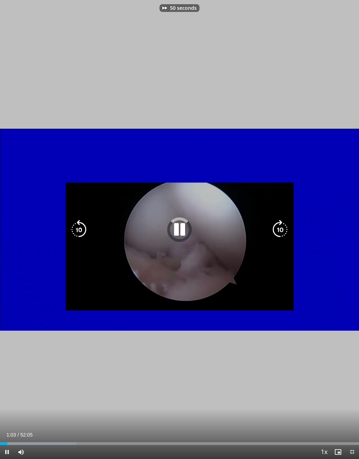
click at [282, 232] on icon "Video Player" at bounding box center [281, 230] width 20 height 20
click at [279, 229] on icon "Video Player" at bounding box center [281, 230] width 20 height 20
click at [283, 230] on icon "Video Player" at bounding box center [281, 230] width 20 height 20
click at [286, 231] on icon "Video Player" at bounding box center [281, 230] width 20 height 20
click at [279, 227] on icon "Video Player" at bounding box center [281, 230] width 20 height 20
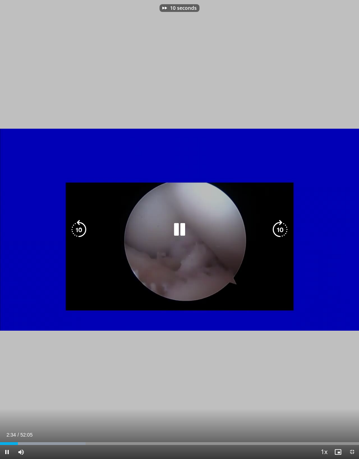
click at [281, 226] on icon "Video Player" at bounding box center [281, 230] width 20 height 20
click at [281, 227] on icon "Video Player" at bounding box center [281, 230] width 20 height 20
click at [281, 226] on icon "Video Player" at bounding box center [281, 230] width 20 height 20
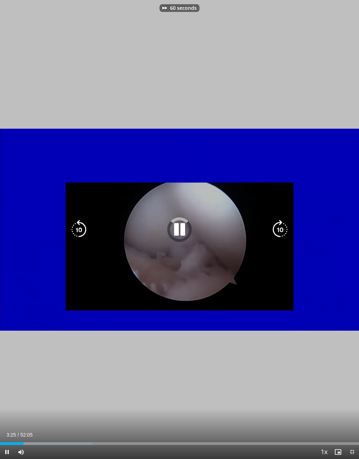
click at [281, 226] on icon "Video Player" at bounding box center [281, 230] width 20 height 20
click at [283, 226] on icon "Video Player" at bounding box center [281, 230] width 20 height 20
click at [283, 227] on icon "Video Player" at bounding box center [281, 230] width 20 height 20
click at [279, 231] on icon "Video Player" at bounding box center [281, 230] width 20 height 20
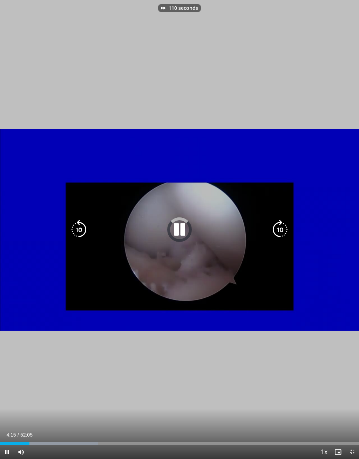
click at [281, 230] on icon "Video Player" at bounding box center [281, 230] width 20 height 20
click at [273, 230] on icon "Video Player" at bounding box center [281, 230] width 20 height 20
click at [279, 232] on icon "Video Player" at bounding box center [281, 230] width 20 height 20
click at [281, 230] on icon "Video Player" at bounding box center [281, 230] width 20 height 20
click at [279, 228] on icon "Video Player" at bounding box center [281, 230] width 20 height 20
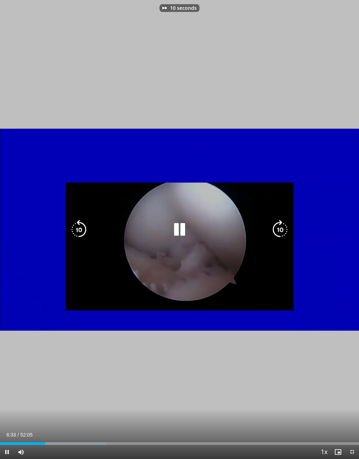
click at [284, 228] on icon "Video Player" at bounding box center [281, 230] width 20 height 20
click at [283, 229] on icon "Video Player" at bounding box center [281, 230] width 20 height 20
click at [283, 227] on icon "Video Player" at bounding box center [281, 230] width 20 height 20
click at [285, 227] on icon "Video Player" at bounding box center [281, 230] width 20 height 20
click at [280, 227] on icon "Video Player" at bounding box center [281, 230] width 20 height 20
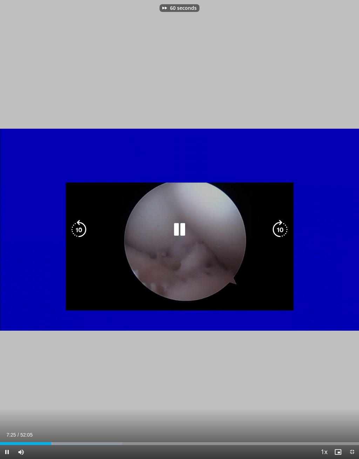
click at [284, 228] on icon "Video Player" at bounding box center [281, 230] width 20 height 20
click at [283, 227] on icon "Video Player" at bounding box center [281, 230] width 20 height 20
click at [282, 227] on icon "Video Player" at bounding box center [281, 230] width 20 height 20
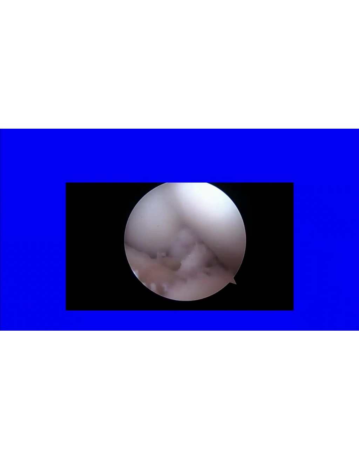
click at [280, 239] on icon "Video Player" at bounding box center [281, 230] width 20 height 20
click at [279, 239] on icon "Video Player" at bounding box center [281, 230] width 20 height 20
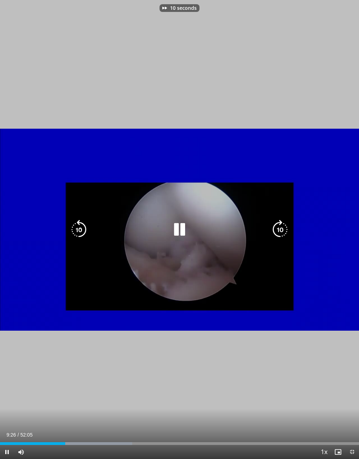
click at [279, 226] on icon "Video Player" at bounding box center [281, 230] width 20 height 20
click at [281, 226] on icon "Video Player" at bounding box center [281, 230] width 20 height 20
click at [281, 227] on icon "Video Player" at bounding box center [281, 230] width 20 height 20
click at [280, 227] on icon "Video Player" at bounding box center [281, 230] width 20 height 20
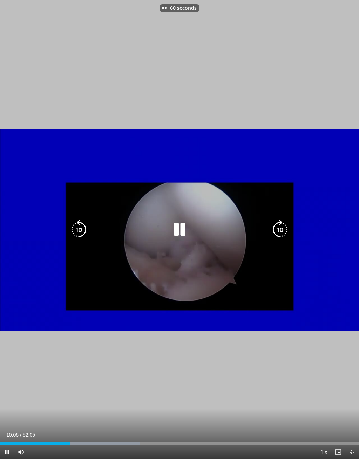
click at [283, 225] on icon "Video Player" at bounding box center [281, 230] width 20 height 20
click at [280, 225] on icon "Video Player" at bounding box center [281, 230] width 20 height 20
click at [279, 226] on icon "Video Player" at bounding box center [281, 230] width 20 height 20
click at [283, 225] on icon "Video Player" at bounding box center [281, 230] width 20 height 20
click at [281, 226] on icon "Video Player" at bounding box center [281, 230] width 20 height 20
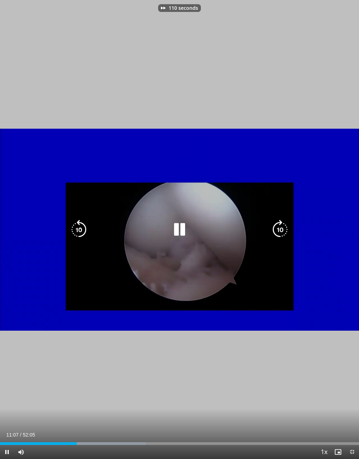
click at [281, 227] on icon "Video Player" at bounding box center [281, 230] width 20 height 20
click at [280, 227] on icon "Video Player" at bounding box center [281, 230] width 20 height 20
click at [283, 226] on icon "Video Player" at bounding box center [281, 230] width 20 height 20
click at [281, 226] on icon "Video Player" at bounding box center [281, 230] width 20 height 20
click at [280, 227] on icon "Video Player" at bounding box center [281, 230] width 20 height 20
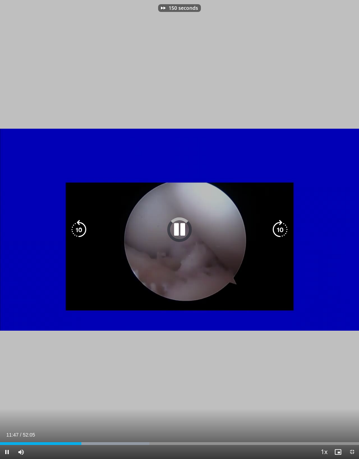
click at [279, 227] on icon "Video Player" at bounding box center [281, 230] width 20 height 20
click at [277, 228] on icon "Video Player" at bounding box center [281, 230] width 20 height 20
click at [279, 227] on icon "Video Player" at bounding box center [281, 230] width 20 height 20
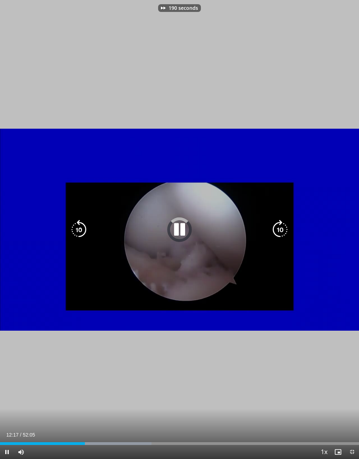
click at [279, 228] on icon "Video Player" at bounding box center [281, 230] width 20 height 20
click at [281, 229] on icon "Video Player" at bounding box center [281, 230] width 20 height 20
click at [283, 228] on icon "Video Player" at bounding box center [281, 230] width 20 height 20
click at [282, 226] on icon "Video Player" at bounding box center [281, 230] width 20 height 20
click at [283, 228] on icon "Video Player" at bounding box center [281, 230] width 20 height 20
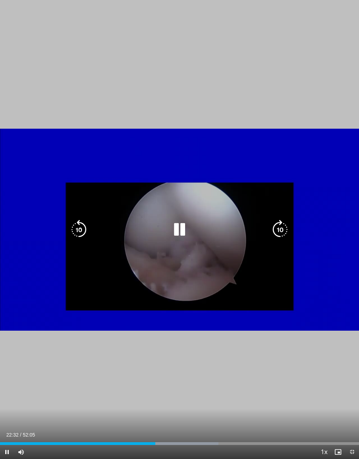
click at [278, 228] on div "30 seconds Tap to unmute" at bounding box center [179, 229] width 359 height 459
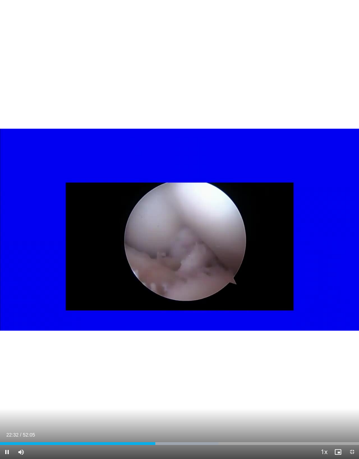
click at [283, 227] on icon "Video Player" at bounding box center [281, 230] width 20 height 20
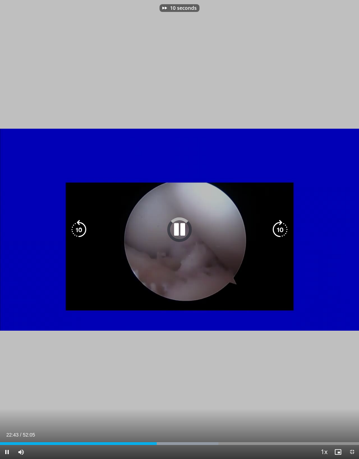
click at [285, 228] on icon "Video Player" at bounding box center [281, 230] width 20 height 20
click at [284, 227] on icon "Video Player" at bounding box center [281, 230] width 20 height 20
click at [286, 227] on icon "Video Player" at bounding box center [281, 230] width 20 height 20
click at [284, 227] on icon "Video Player" at bounding box center [281, 230] width 20 height 20
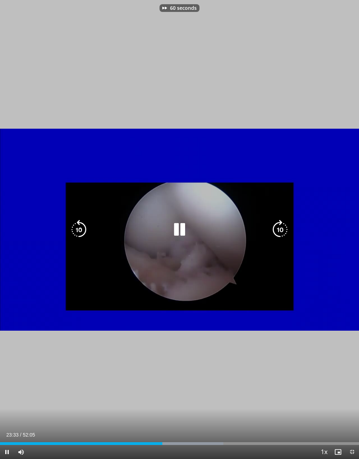
click at [283, 227] on icon "Video Player" at bounding box center [281, 230] width 20 height 20
click at [281, 227] on icon "Video Player" at bounding box center [281, 230] width 20 height 20
click at [282, 227] on icon "Video Player" at bounding box center [281, 230] width 20 height 20
click at [283, 227] on icon "Video Player" at bounding box center [281, 230] width 20 height 20
click at [282, 226] on icon "Video Player" at bounding box center [281, 230] width 20 height 20
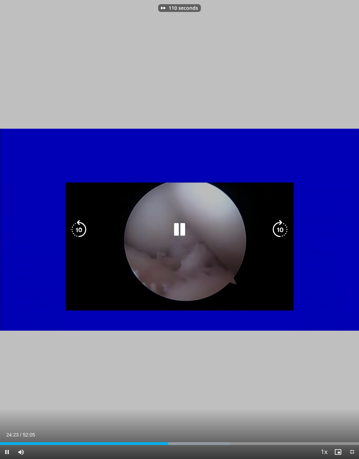
click at [282, 226] on icon "Video Player" at bounding box center [281, 230] width 20 height 20
click at [279, 227] on icon "Video Player" at bounding box center [281, 230] width 20 height 20
click at [281, 227] on icon "Video Player" at bounding box center [281, 230] width 20 height 20
click at [280, 228] on icon "Video Player" at bounding box center [281, 230] width 20 height 20
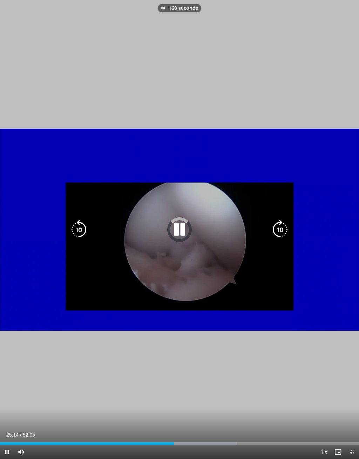
click at [279, 228] on icon "Video Player" at bounding box center [281, 230] width 20 height 20
click at [80, 232] on icon "Video Player" at bounding box center [79, 230] width 20 height 20
click at [80, 225] on icon "Video Player" at bounding box center [79, 230] width 20 height 20
click at [79, 227] on icon "Video Player" at bounding box center [79, 230] width 20 height 20
click at [81, 230] on icon "Video Player" at bounding box center [79, 230] width 20 height 20
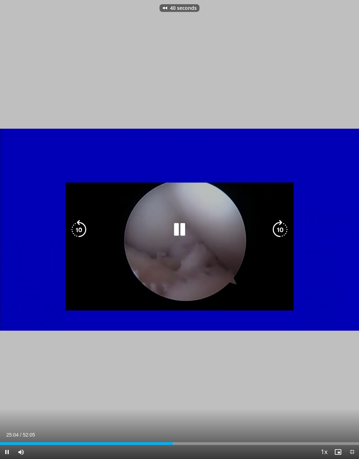
click at [78, 228] on icon "Video Player" at bounding box center [79, 230] width 20 height 20
click at [81, 229] on icon "Video Player" at bounding box center [79, 230] width 20 height 20
click at [280, 236] on icon "Video Player" at bounding box center [281, 230] width 20 height 20
click at [283, 228] on icon "Video Player" at bounding box center [281, 230] width 20 height 20
click at [283, 226] on icon "Video Player" at bounding box center [281, 230] width 20 height 20
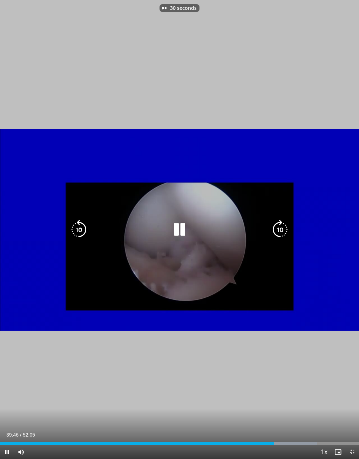
click at [279, 226] on icon "Video Player" at bounding box center [281, 230] width 20 height 20
click at [79, 235] on icon "Video Player" at bounding box center [79, 230] width 20 height 20
click at [76, 230] on icon "Video Player" at bounding box center [79, 230] width 20 height 20
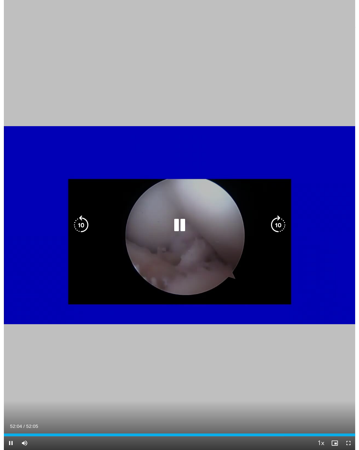
scroll to position [0, 0]
